Goal: Task Accomplishment & Management: Complete application form

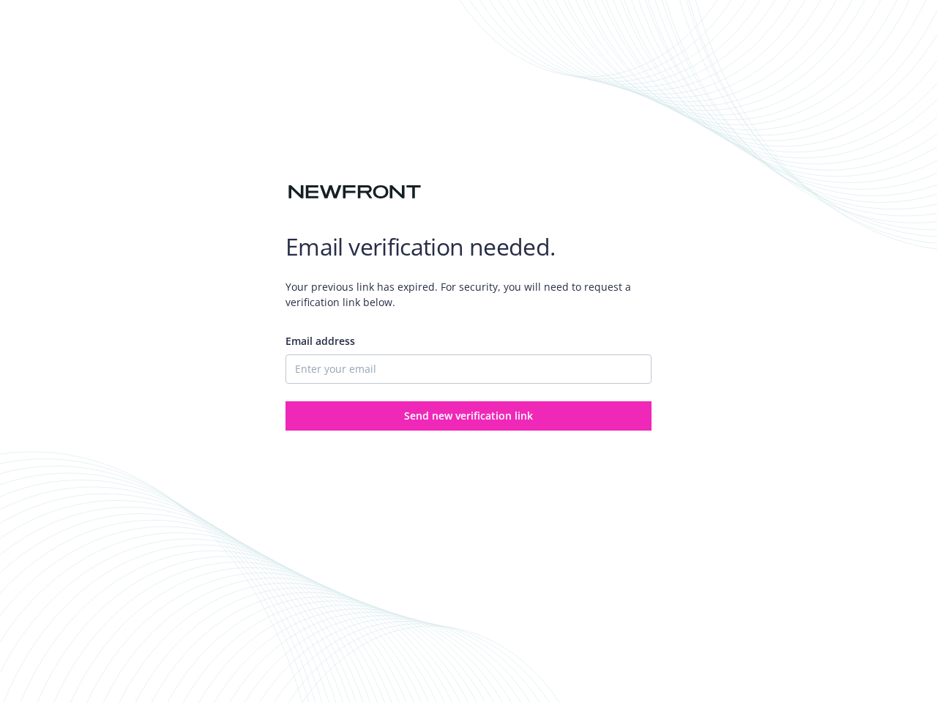
click at [469, 352] on div "Email address" at bounding box center [469, 358] width 366 height 51
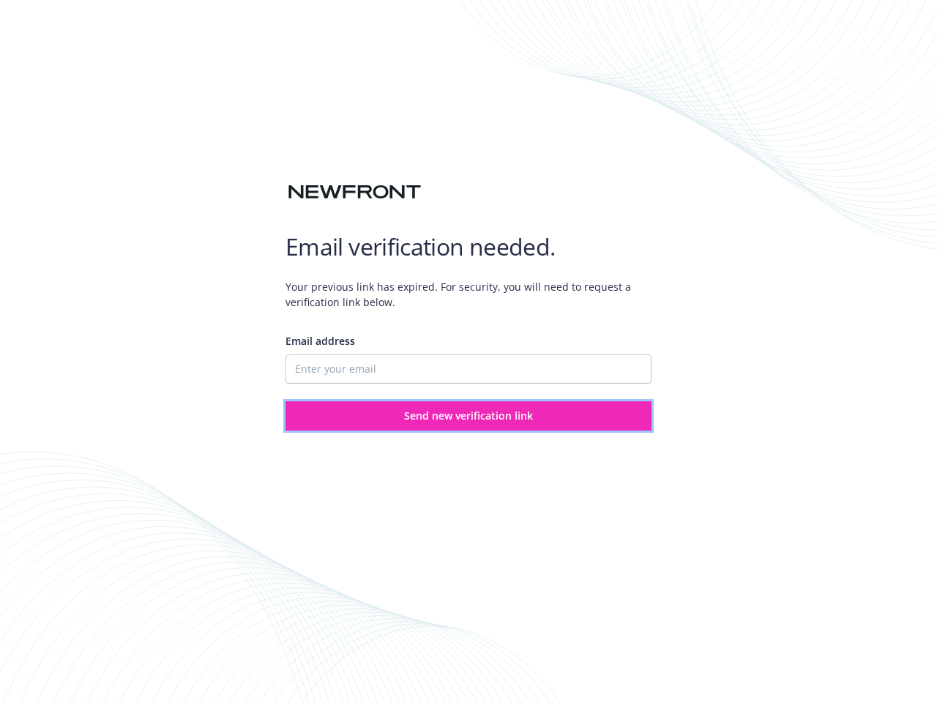
click at [469, 416] on span "Send new verification link" at bounding box center [468, 416] width 129 height 14
